Goal: Task Accomplishment & Management: Complete application form

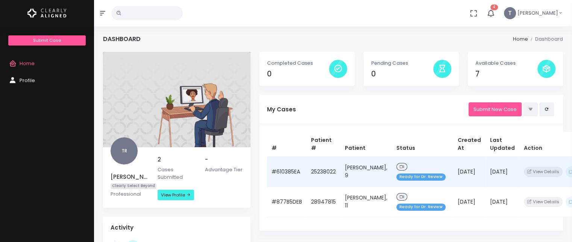
click at [409, 178] on span "Ready for Dr. Review" at bounding box center [420, 176] width 49 height 7
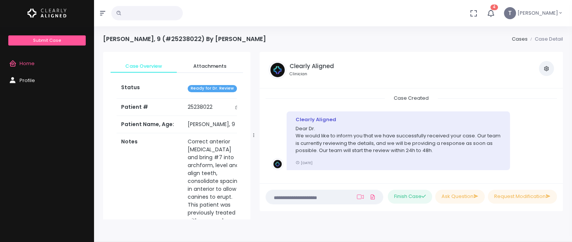
click at [209, 89] on span "Ready for Dr. Review" at bounding box center [212, 88] width 49 height 7
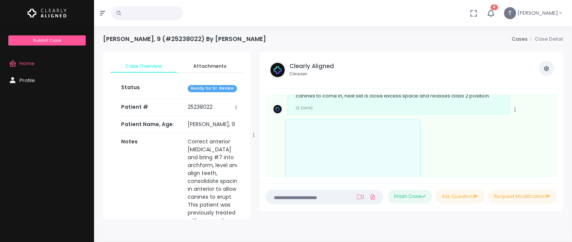
scroll to position [167, 0]
click at [24, 64] on span "Home" at bounding box center [27, 63] width 15 height 7
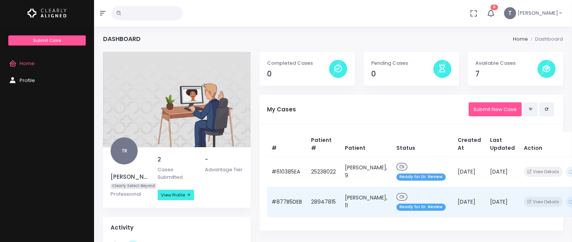
click at [352, 201] on td "[PERSON_NAME], 11" at bounding box center [366, 202] width 52 height 30
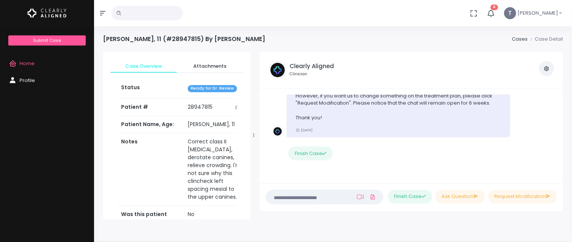
click at [463, 107] on p "Hi [PERSON_NAME] , the case for [PERSON_NAME] is ready for your review. If you …" at bounding box center [399, 96] width 206 height 52
click at [547, 150] on li "Clearly Aligned Hi [PERSON_NAME] , the case for [PERSON_NAME] is ready for your…" at bounding box center [412, 114] width 292 height 126
click at [553, 162] on li "Clearly Aligned Hi [PERSON_NAME] , the case for [PERSON_NAME] is ready for your…" at bounding box center [412, 114] width 292 height 126
click at [552, 144] on li "Clearly Aligned Hi [PERSON_NAME] , the case for [PERSON_NAME] is ready for your…" at bounding box center [412, 114] width 292 height 126
click at [561, 109] on div "Case Created Clearly Aligned Dear Dr. We would like to inform you that we have …" at bounding box center [412, 135] width 304 height 95
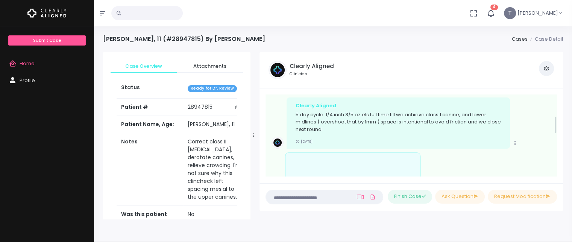
scroll to position [113, 0]
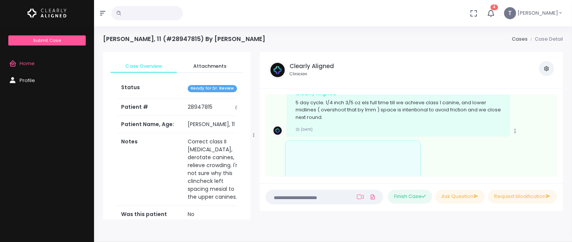
click at [500, 4] on button "4" at bounding box center [490, 13] width 17 height 26
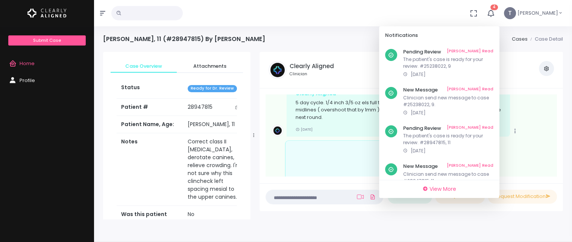
click at [285, 40] on div "[PERSON_NAME], 11 (#28947815) By [PERSON_NAME] Case Detail" at bounding box center [333, 43] width 460 height 17
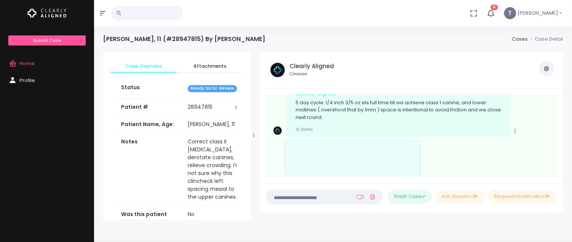
scroll to position [298, 0]
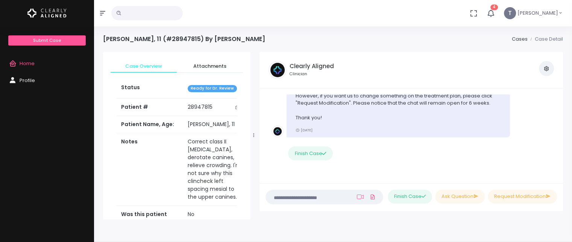
click at [299, 198] on textarea at bounding box center [309, 197] width 79 height 8
click at [358, 198] on icon at bounding box center [360, 197] width 7 height 6
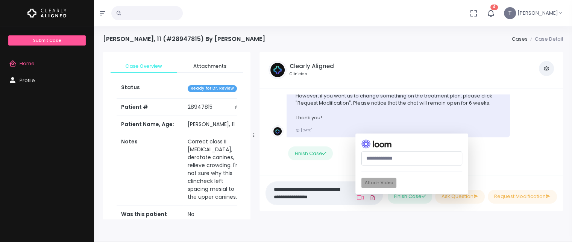
click at [370, 196] on icon at bounding box center [373, 197] width 6 height 9
click input "file" at bounding box center [0, 0] width 0 height 0
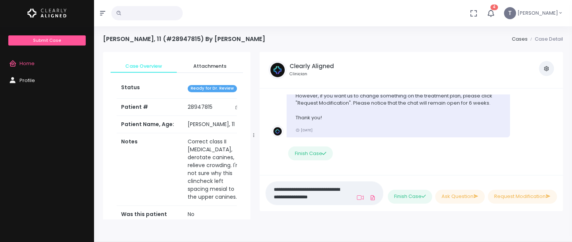
click at [368, 191] on link at bounding box center [372, 198] width 9 height 14
click input "file" at bounding box center [0, 0] width 0 height 0
click at [349, 194] on nick-textarea "**********" at bounding box center [325, 192] width 118 height 23
click at [342, 195] on textarea "**********" at bounding box center [309, 193] width 79 height 17
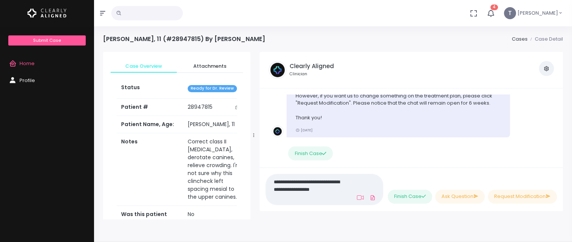
type textarea "**********"
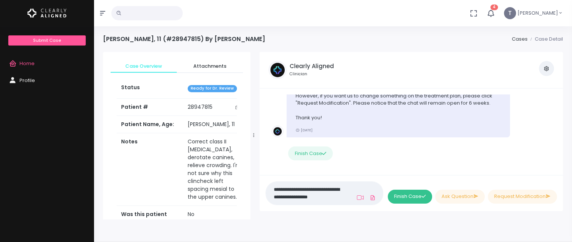
click at [391, 194] on button "Finish Case" at bounding box center [410, 197] width 44 height 14
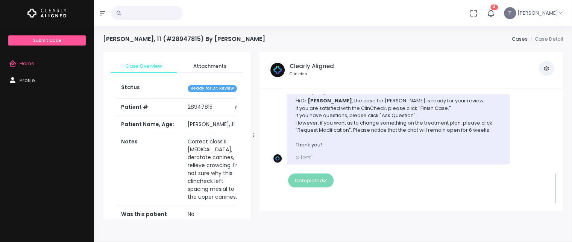
scroll to position [271, 0]
drag, startPoint x: 571, startPoint y: 149, endPoint x: 573, endPoint y: 186, distance: 36.9
click at [572, 186] on html "No data found, change terms and search again... 4 Notifications Pending Review …" at bounding box center [286, 151] width 572 height 302
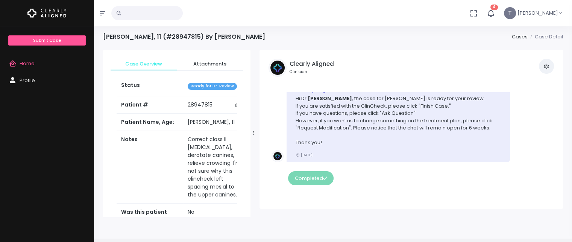
scroll to position [0, 0]
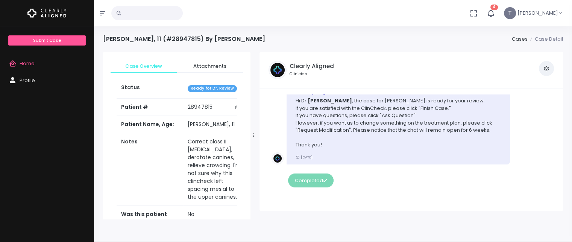
click at [25, 57] on link "Home" at bounding box center [47, 63] width 94 height 17
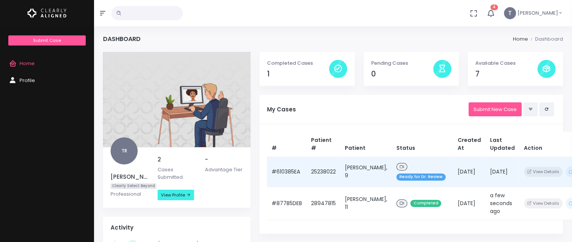
click at [396, 173] on div "Ready for Dr. Review" at bounding box center [422, 171] width 52 height 21
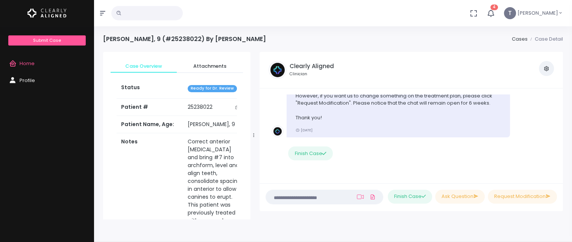
click at [431, 121] on div "Clearly Aligned Hi [PERSON_NAME] , the case for [PERSON_NAME] is ready for your…" at bounding box center [399, 97] width 224 height 81
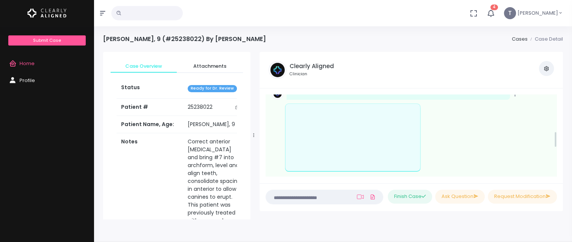
scroll to position [177, 0]
click at [29, 64] on span "Home" at bounding box center [27, 63] width 15 height 7
